Goal: Transaction & Acquisition: Purchase product/service

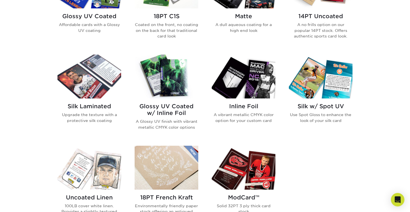
scroll to position [320, 0]
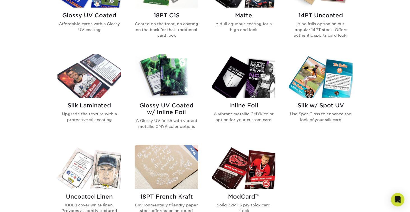
click at [161, 80] on img at bounding box center [166, 76] width 64 height 44
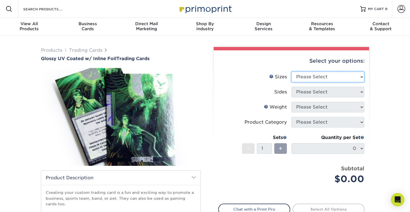
click at [326, 79] on select "Please Select 2.5" x 3.5"" at bounding box center [327, 77] width 73 height 11
select select "2.50x3.50"
click at [291, 72] on select "Please Select 2.5" x 3.5"" at bounding box center [327, 77] width 73 height 11
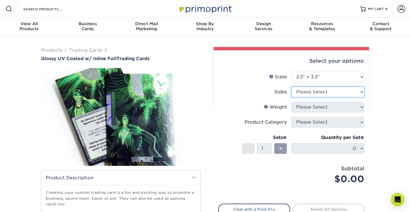
click at [325, 92] on select "Please Select Print Both Sides - Foil Back Only Print Both Sides - Foil Both Si…" at bounding box center [327, 92] width 73 height 11
select select "2ba18f74-0f96-487e-8b6e-985b404b3305"
click at [291, 87] on select "Please Select Print Both Sides - Foil Back Only Print Both Sides - Foil Both Si…" at bounding box center [327, 92] width 73 height 11
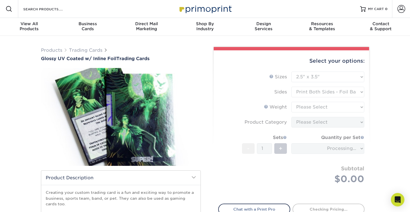
click at [329, 103] on form "Sizes Help Sizes Please Select 2.5" x 3.5" Sides Please Select 16PT - 1" at bounding box center [291, 135] width 146 height 126
click at [329, 106] on form "Sizes Help Sizes Please Select 2.5" x 3.5" Sides Please Select 16PT - 1" at bounding box center [291, 135] width 146 height 126
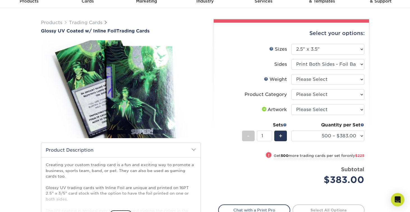
scroll to position [28, 0]
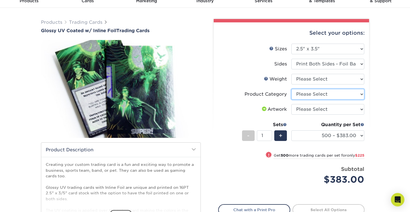
click at [310, 94] on select "Please Select Trading Cards" at bounding box center [327, 94] width 73 height 11
select select "c2f9bce9-36c2-409d-b101-c29d9d031e18"
click at [291, 89] on select "Please Select Trading Cards" at bounding box center [327, 94] width 73 height 11
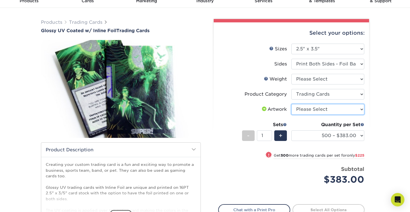
click at [313, 109] on select "Please Select I will upload files I need a design - $100" at bounding box center [327, 109] width 73 height 11
select select "upload"
click at [291, 104] on select "Please Select I will upload files I need a design - $100" at bounding box center [327, 109] width 73 height 11
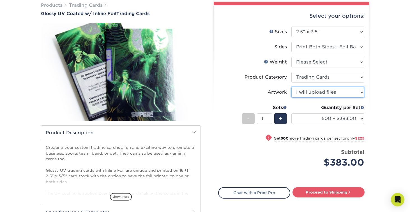
scroll to position [45, 0]
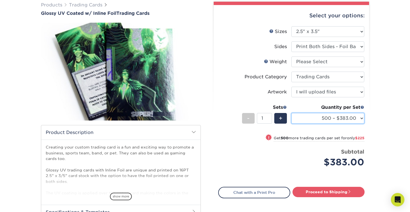
click at [318, 116] on select "500 – $383.00 1000 – $608.00 2500 – $883.00 5000 – $1252.00" at bounding box center [327, 118] width 73 height 11
select select "1000 – $608.00"
click at [291, 113] on select "500 – $383.00 1000 – $608.00 2500 – $883.00 5000 – $1252.00" at bounding box center [327, 118] width 73 height 11
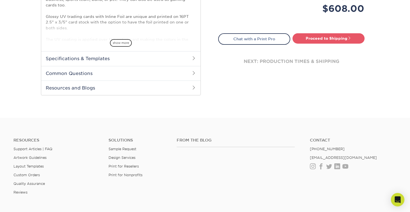
scroll to position [0, 0]
